Goal: Communication & Community: Connect with others

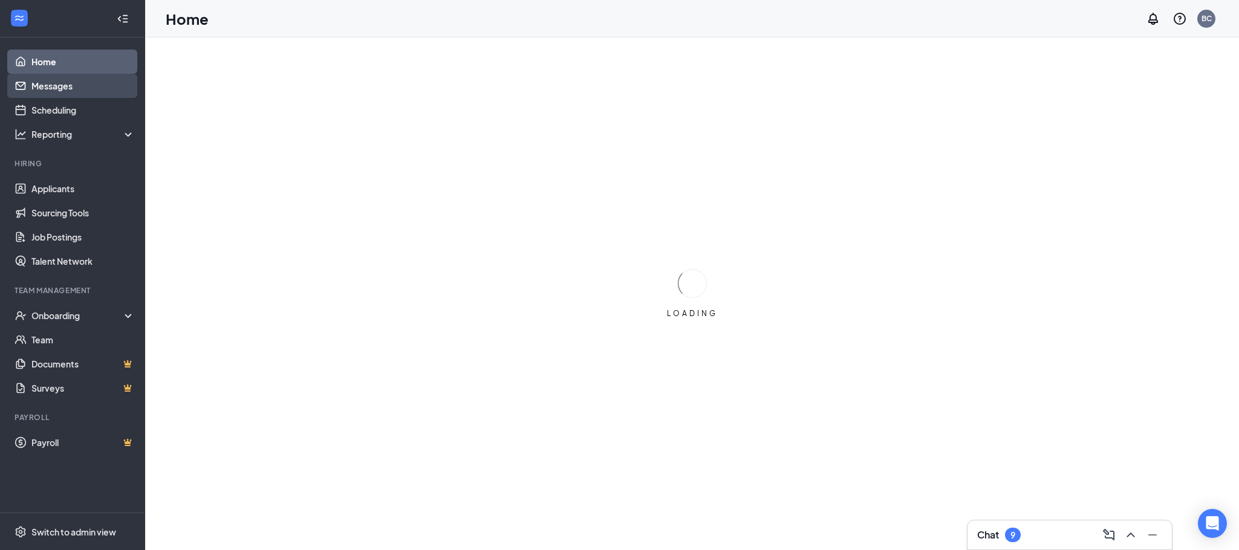
click at [86, 86] on link "Messages" at bounding box center [82, 86] width 103 height 24
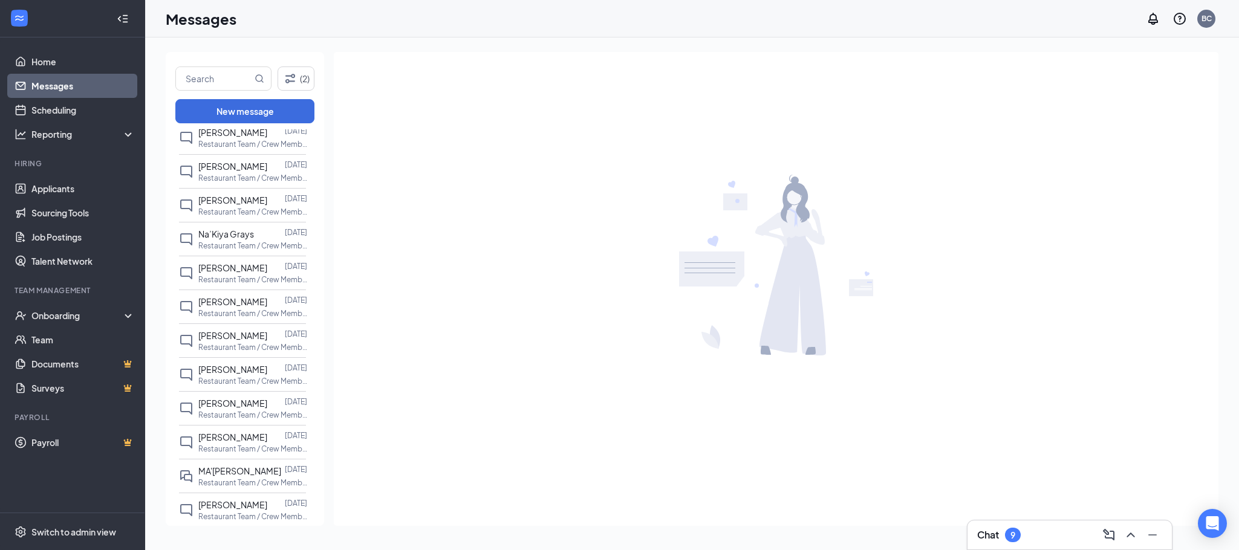
scroll to position [891, 0]
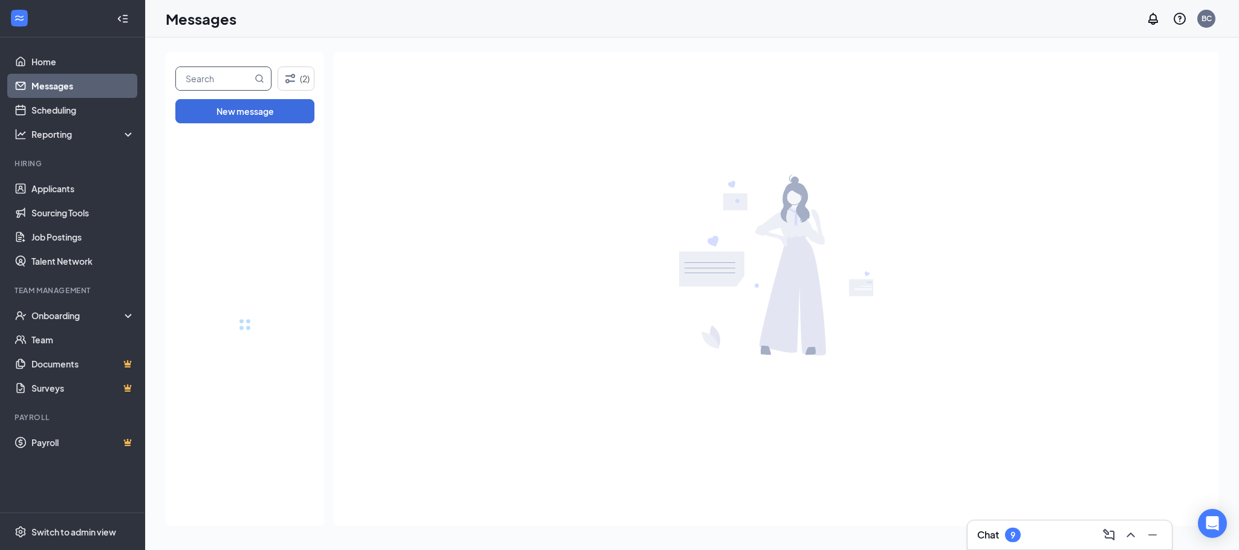
click at [240, 79] on input "text" at bounding box center [214, 78] width 76 height 23
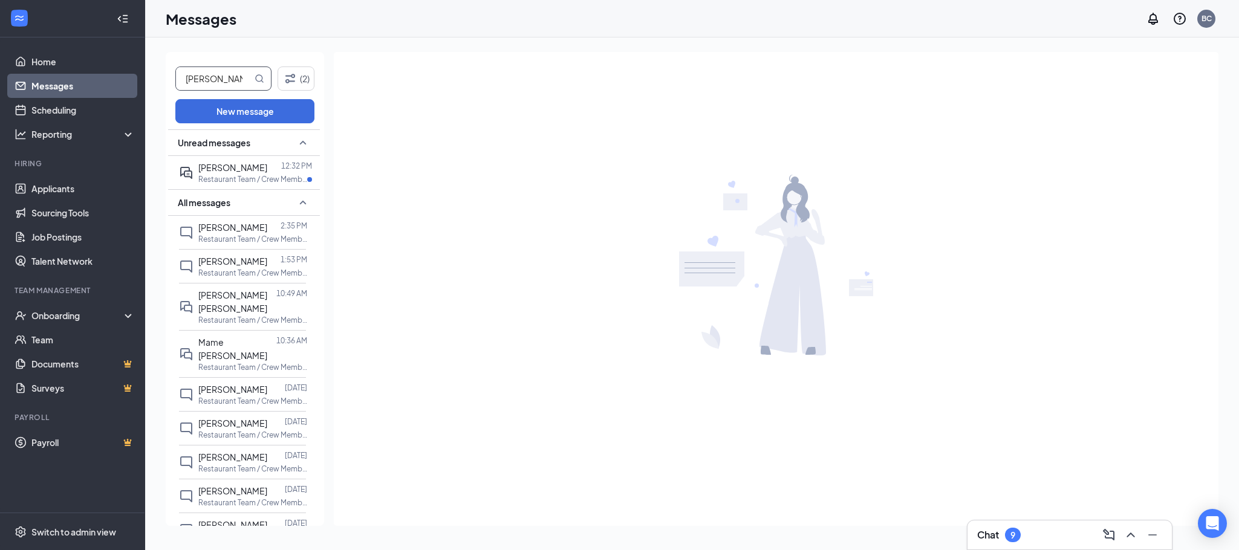
type input "[PERSON_NAME]"
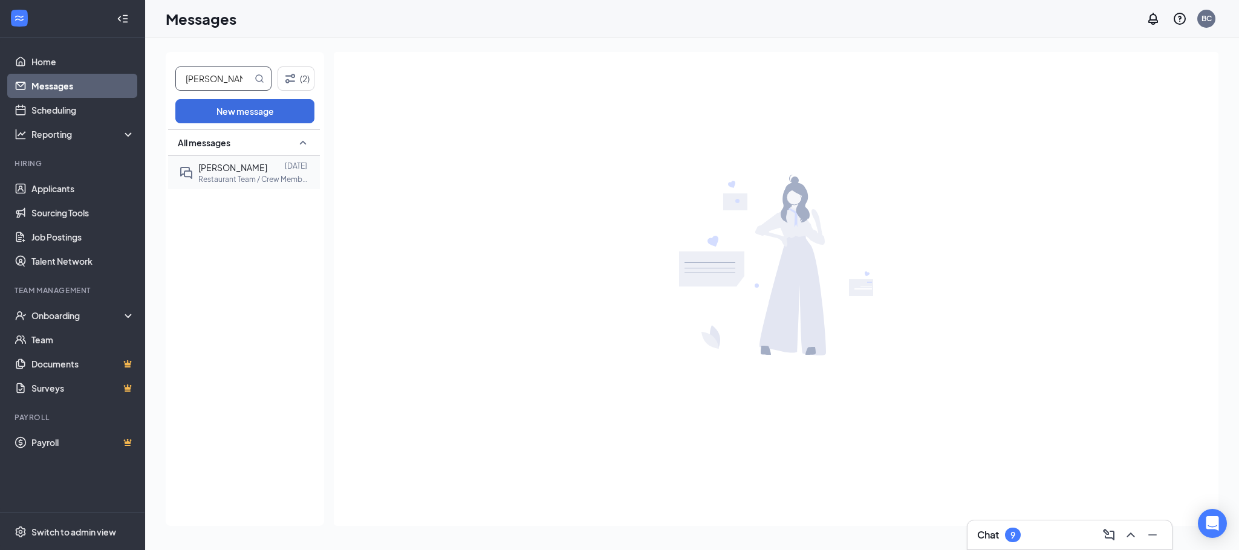
click at [222, 182] on p "Restaurant Team / Crew Member at 193-[GEOGRAPHIC_DATA]" at bounding box center [252, 179] width 109 height 10
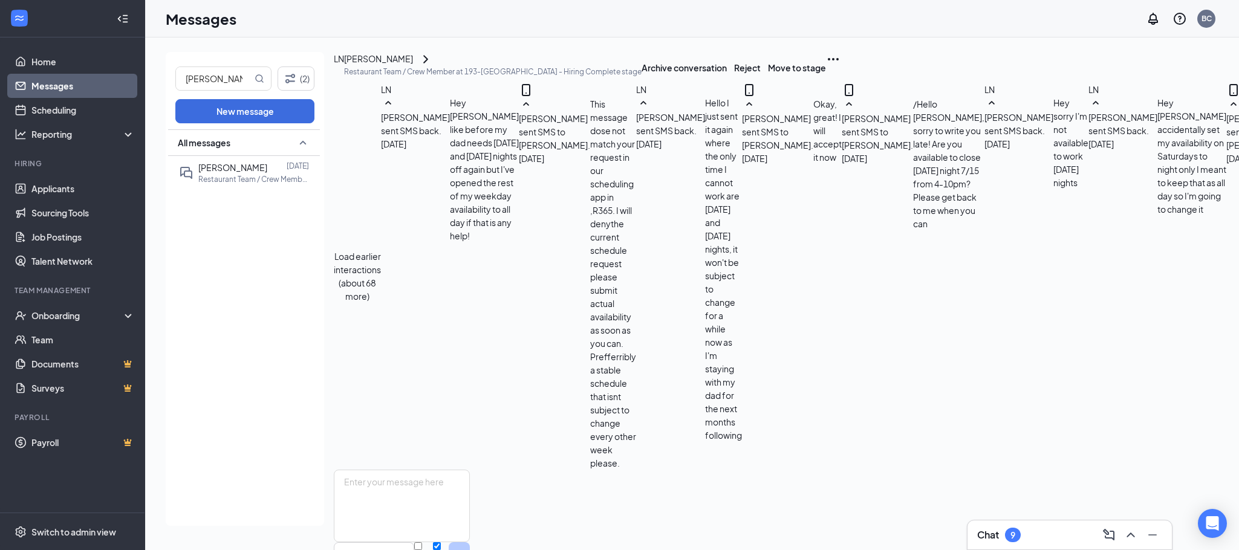
scroll to position [437, 0]
click at [396, 67] on div "[PERSON_NAME]" at bounding box center [378, 59] width 69 height 15
